Goal: Transaction & Acquisition: Purchase product/service

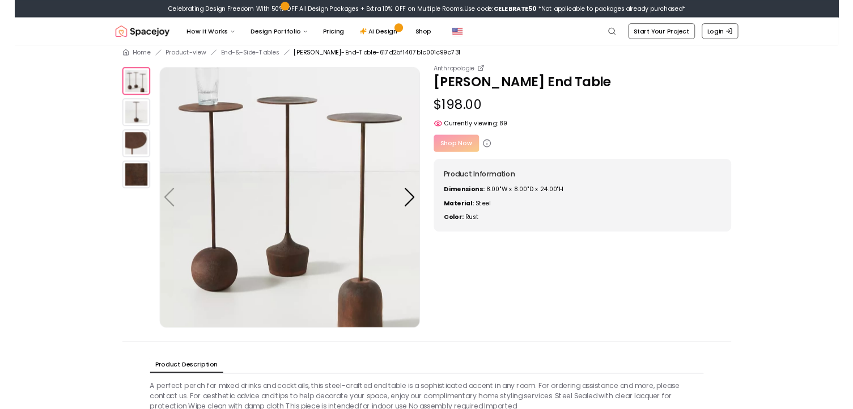
scroll to position [17, 0]
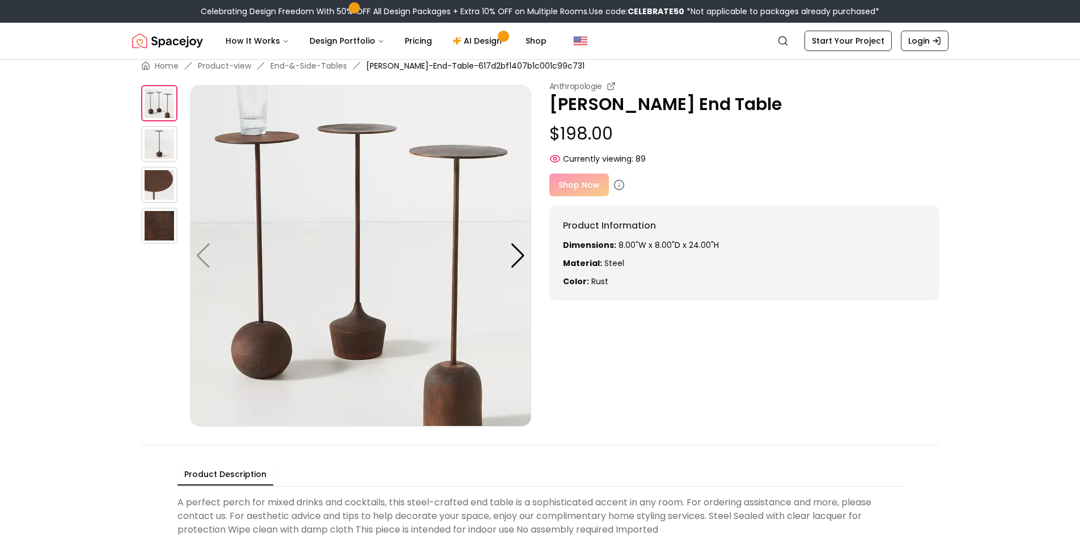
click at [152, 142] on img at bounding box center [159, 144] width 36 height 36
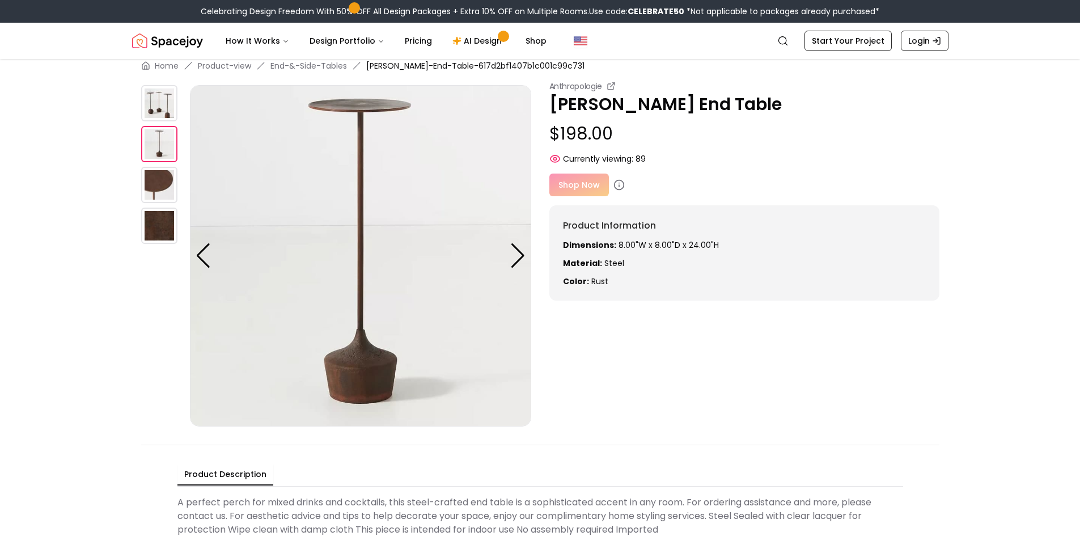
click at [164, 179] on img at bounding box center [159, 185] width 36 height 36
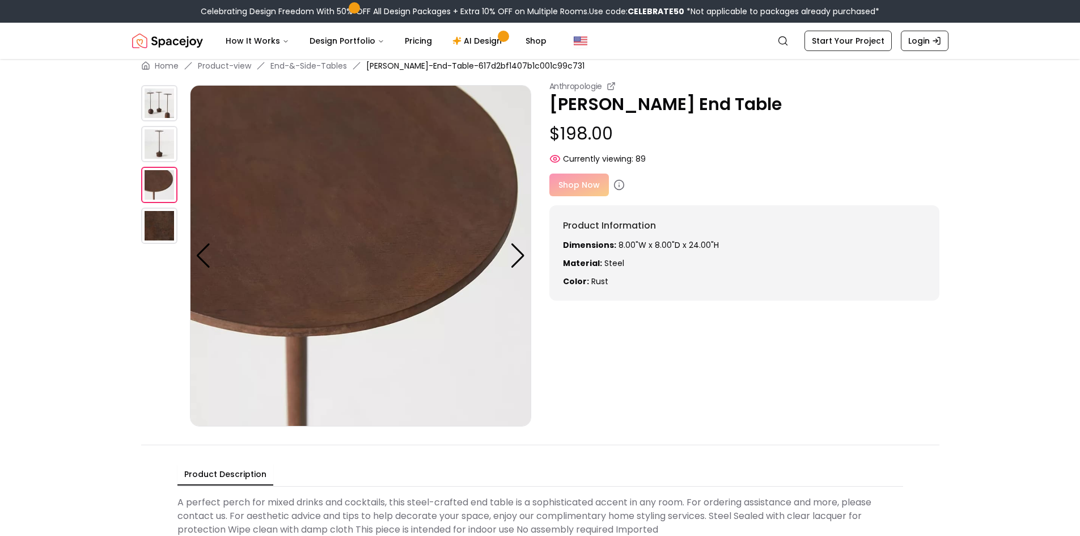
click at [161, 234] on img at bounding box center [159, 226] width 36 height 36
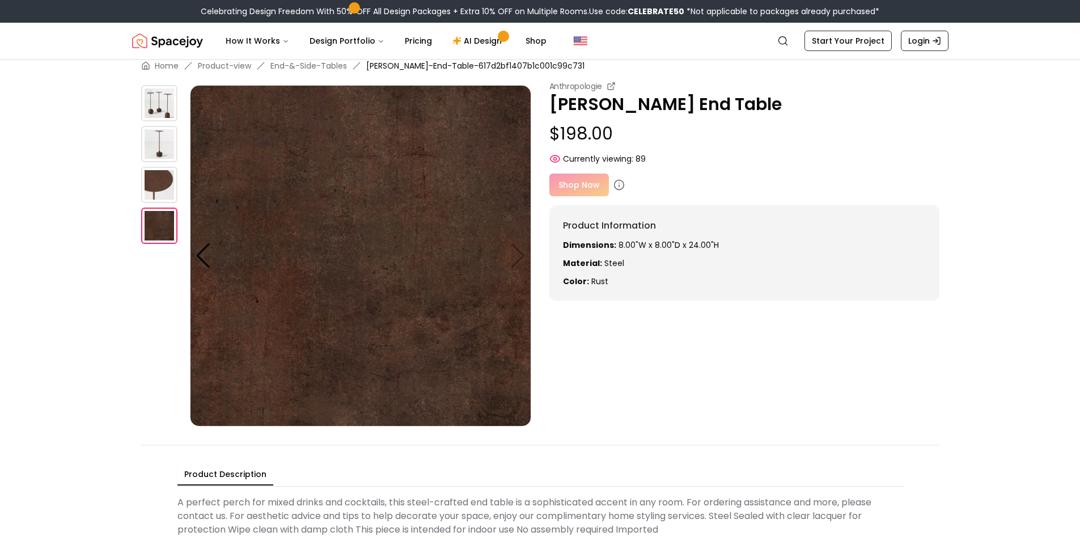
click at [161, 235] on img at bounding box center [159, 226] width 36 height 36
click at [162, 200] on img at bounding box center [159, 185] width 36 height 36
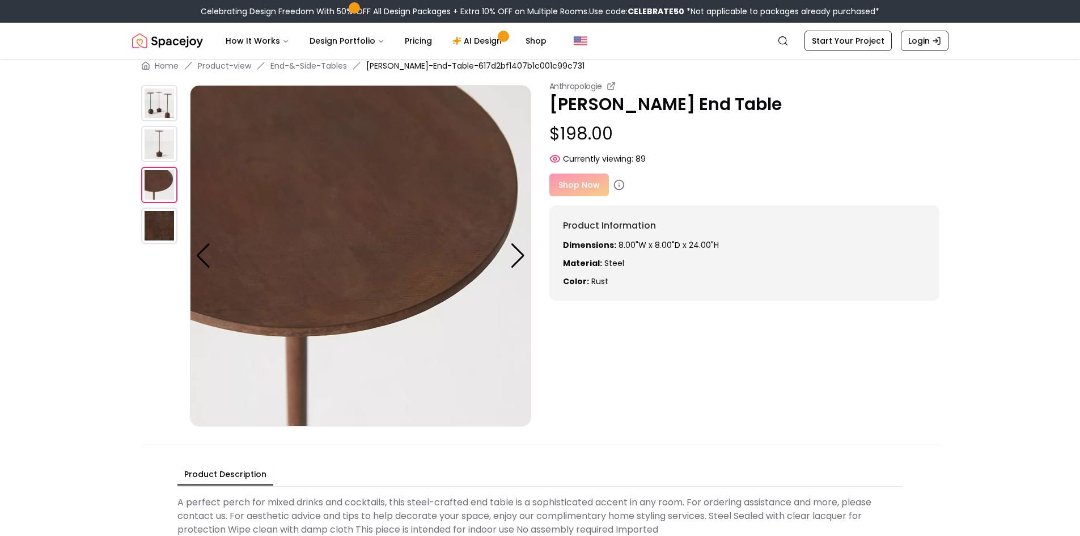
click at [163, 160] on img at bounding box center [159, 144] width 36 height 36
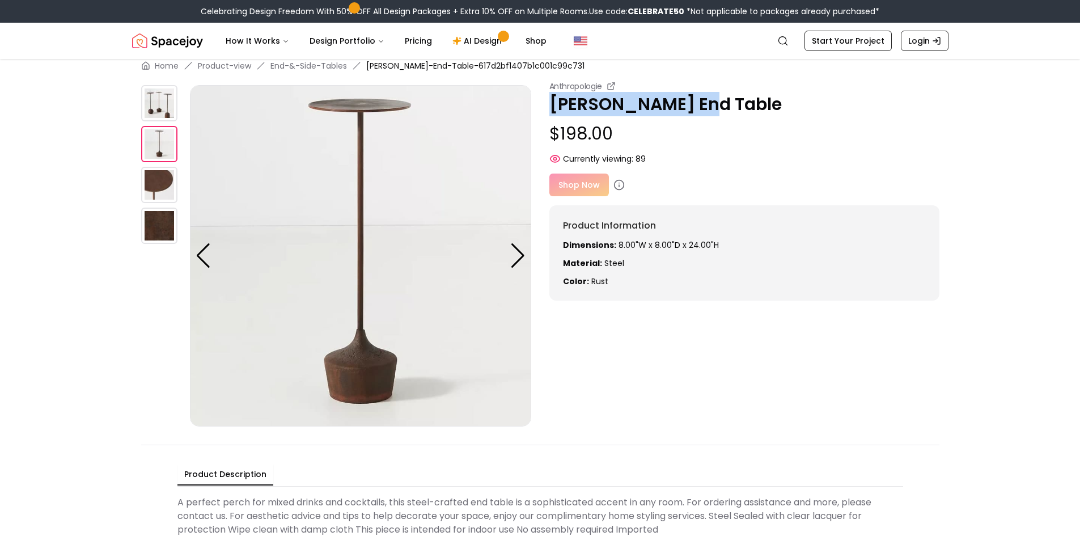
drag, startPoint x: 549, startPoint y: 104, endPoint x: 710, endPoint y: 107, distance: 161.0
click at [710, 107] on p "[PERSON_NAME] End Table" at bounding box center [744, 104] width 390 height 20
copy p "[PERSON_NAME] End Table"
click at [611, 85] on icon at bounding box center [611, 86] width 9 height 9
drag, startPoint x: 367, startPoint y: 197, endPoint x: 799, endPoint y: 380, distance: 468.8
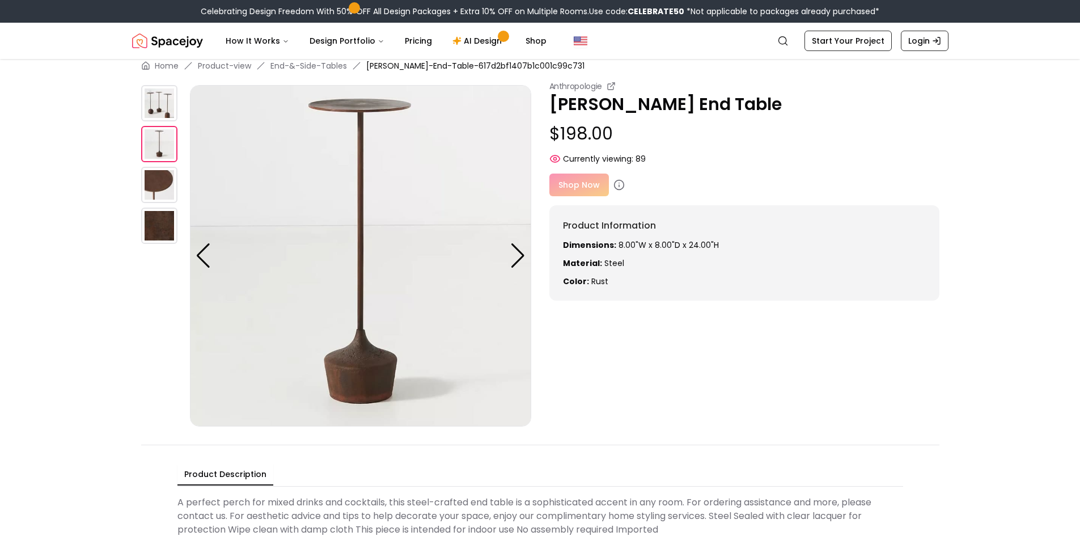
click at [801, 387] on div "Anthropologie [PERSON_NAME] End Table $198.00 Currently viewing: 89 Anthropolog…" at bounding box center [540, 254] width 798 height 346
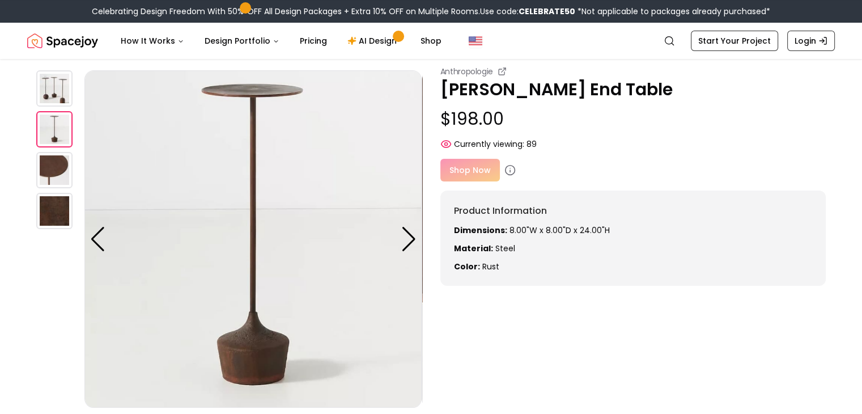
scroll to position [57, 0]
